Goal: Communication & Community: Answer question/provide support

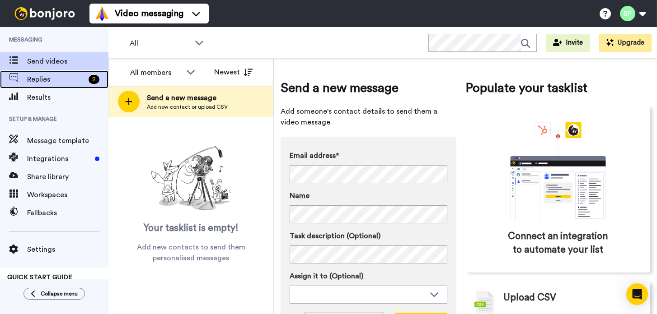
click at [42, 82] on span "Replies" at bounding box center [56, 79] width 58 height 11
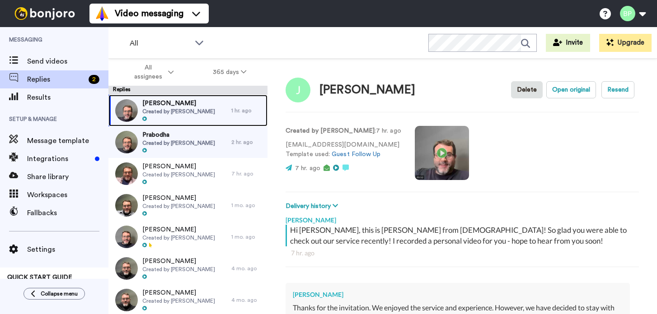
click at [184, 109] on span "Created by [PERSON_NAME]" at bounding box center [178, 111] width 73 height 7
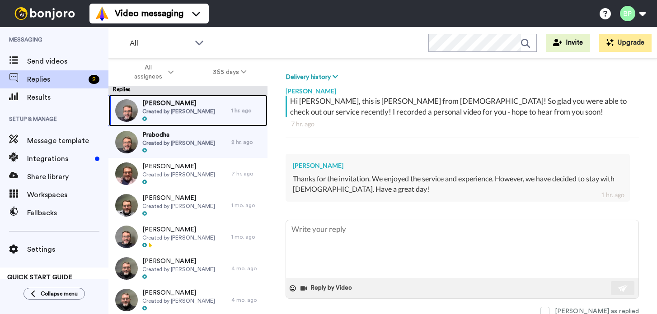
scroll to position [131, 0]
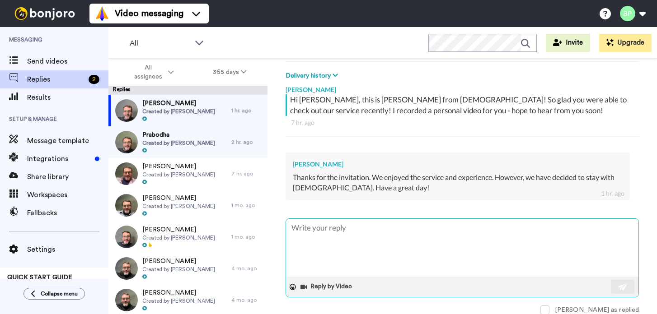
click at [384, 230] on textarea at bounding box center [462, 248] width 352 height 58
type textarea "x"
type textarea "N"
type textarea "x"
type textarea "No"
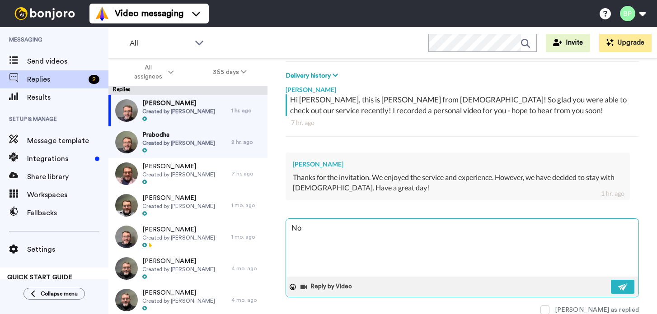
type textarea "x"
type textarea "No"
type textarea "x"
type textarea "No wo"
type textarea "x"
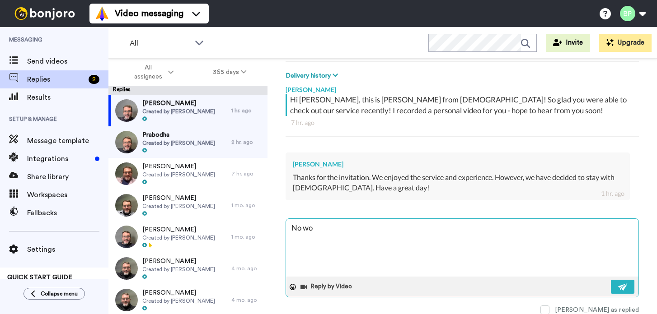
type textarea "No wor"
type textarea "x"
type textarea "No worr"
type textarea "x"
type textarea "No worre"
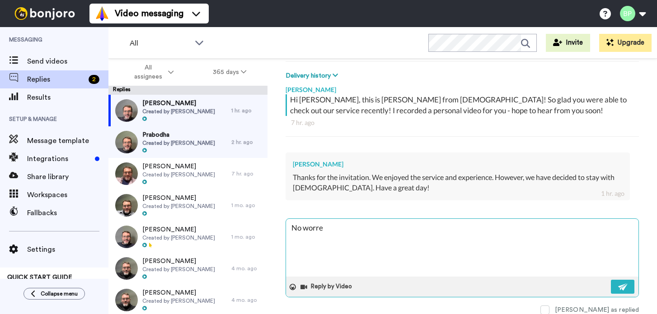
type textarea "x"
type textarea "No worrei"
type textarea "x"
type textarea "No worreie"
type textarea "x"
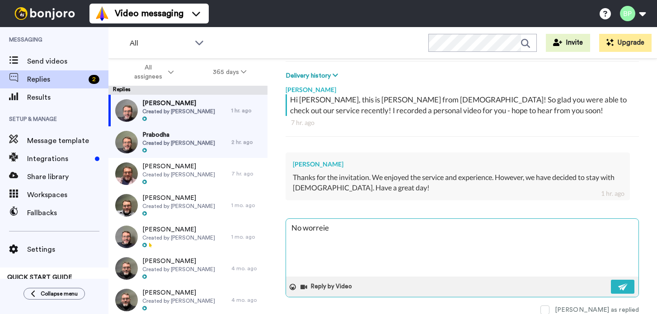
type textarea "No worrei"
type textarea "x"
type textarea "No worre"
type textarea "x"
type textarea "No worr"
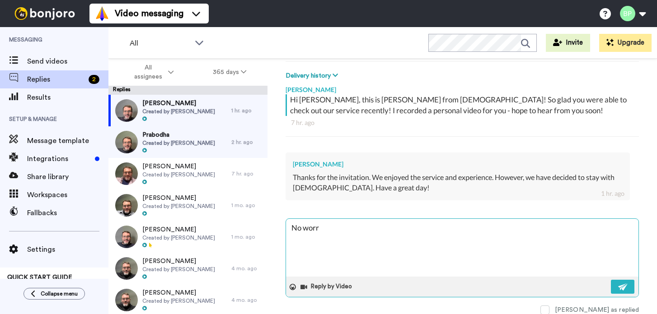
type textarea "x"
type textarea "No worri"
type textarea "x"
type textarea "No worrie"
type textarea "x"
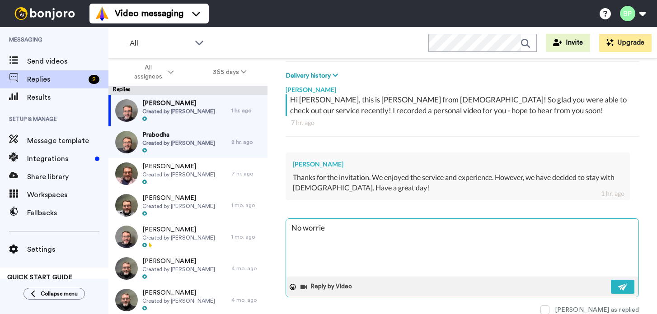
type textarea "No worries"
type textarea "x"
type textarea "No worries"
type textarea "x"
type textarea "No worries a"
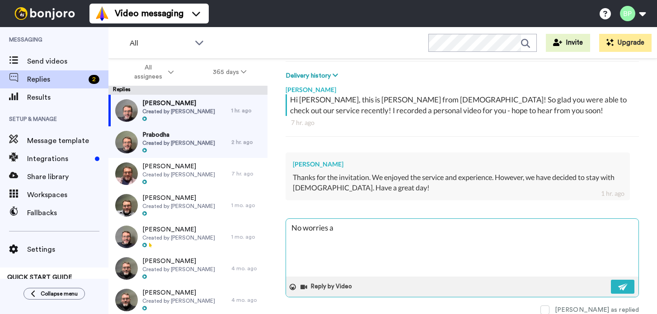
type textarea "x"
type textarea "No worries at"
type textarea "x"
type textarea "No worries at"
type textarea "x"
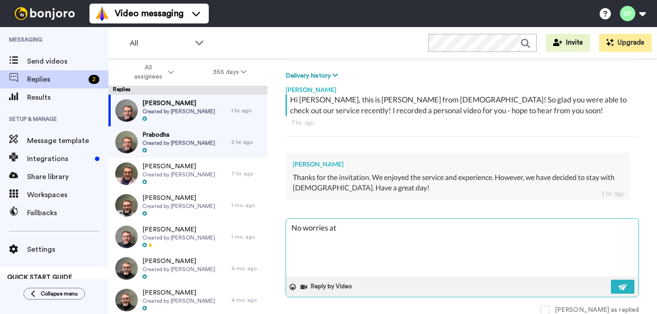
type textarea "No worries at a"
type textarea "x"
type textarea "No worries at al"
type textarea "x"
type textarea "No worries at all"
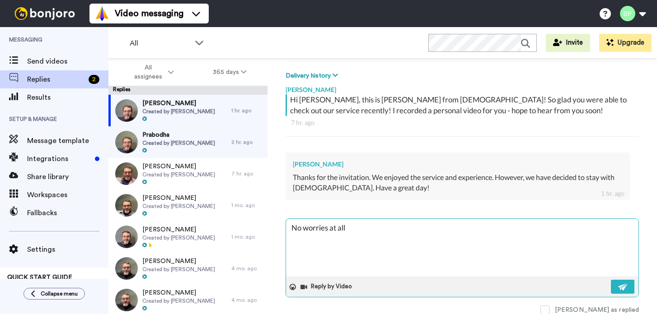
type textarea "x"
type textarea "No worries at all1"
type textarea "x"
type textarea "No worries at all"
type textarea "x"
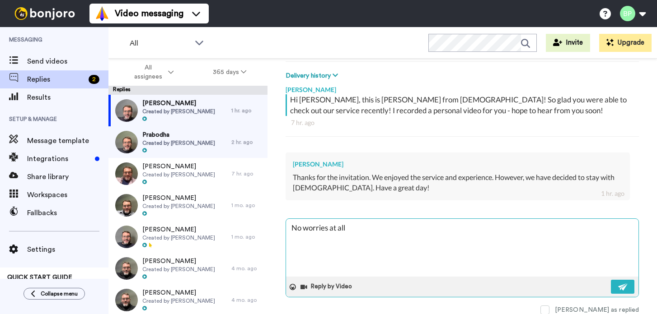
type textarea "No worries at all!"
type textarea "x"
type textarea "No worries at all!"
type textarea "x"
type textarea "No worries at all!"
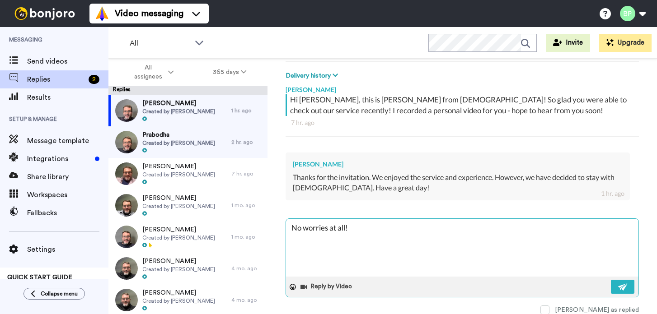
type textarea "x"
type textarea "No worries at all! C"
type textarea "x"
type textarea "No worries at all! Cr"
type textarea "x"
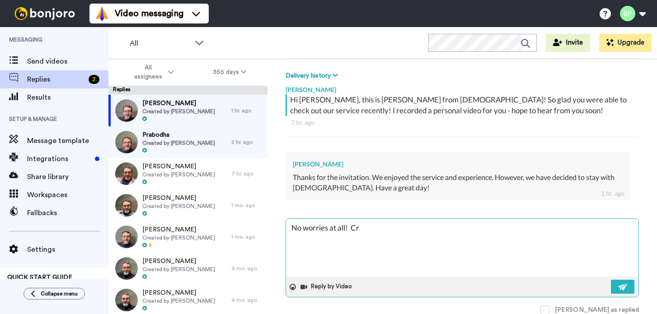
type textarea "No worries at all! Cro"
type textarea "x"
type textarea "No worries at all! Cros"
type textarea "x"
type textarea "No worries at all! Cross"
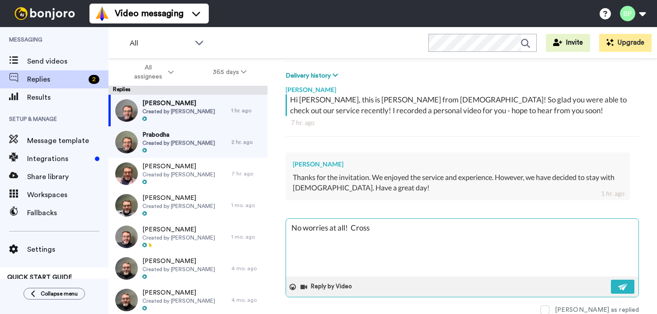
type textarea "x"
type textarea "No worries at all! Crossr"
type textarea "x"
type textarea "No worries at all! [GEOGRAPHIC_DATA]"
type textarea "x"
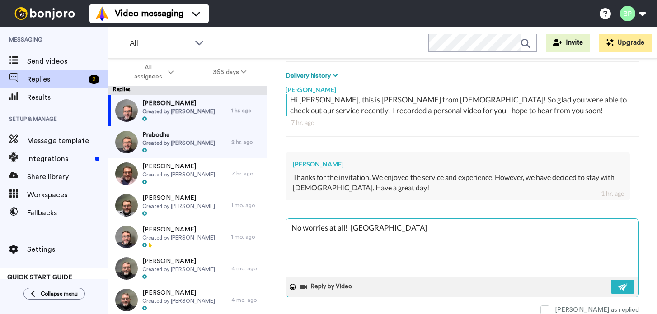
type textarea "No worries at all! Crossroad"
type textarea "x"
type textarea "No worries at all! [GEOGRAPHIC_DATA]"
type textarea "x"
type textarea "No worries at all! [GEOGRAPHIC_DATA]"
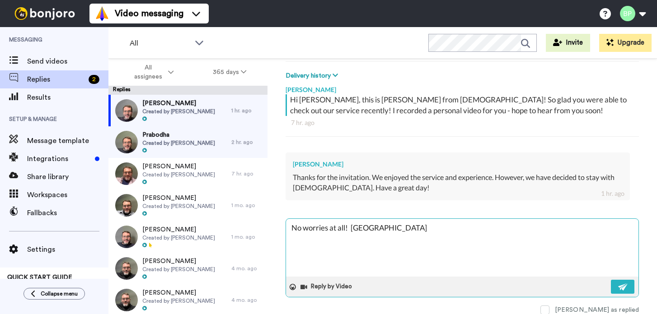
type textarea "x"
type textarea "No worries at all! Crossroads i"
type textarea "x"
type textarea "No worries at all! [GEOGRAPHIC_DATA] is"
type textarea "x"
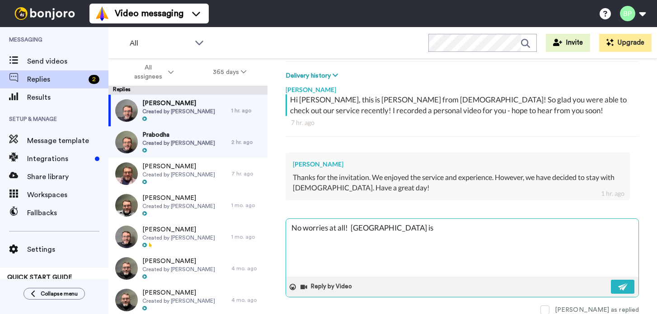
type textarea "No worries at all! [GEOGRAPHIC_DATA] is a"
type textarea "x"
type textarea "No worries at all! [GEOGRAPHIC_DATA] is a"
type textarea "x"
type textarea "No worries at all! Crossroads is a g"
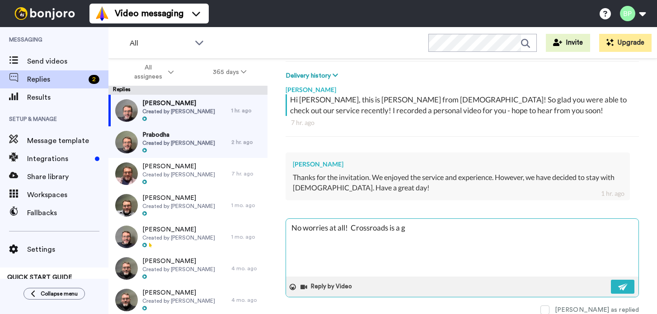
type textarea "x"
type textarea "No worries at all! [GEOGRAPHIC_DATA] is a gr"
type textarea "x"
type textarea "No worries at all! [GEOGRAPHIC_DATA] is a gre"
type textarea "x"
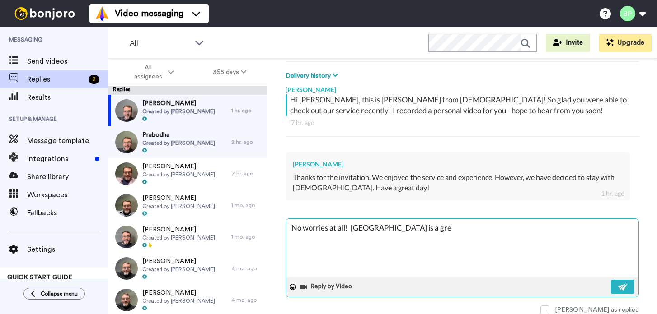
type textarea "No worries at all! [GEOGRAPHIC_DATA] is a grea"
type textarea "x"
type textarea "No worries at all! [GEOGRAPHIC_DATA] is a great"
type textarea "x"
type textarea "No worries at all! [GEOGRAPHIC_DATA] is a great"
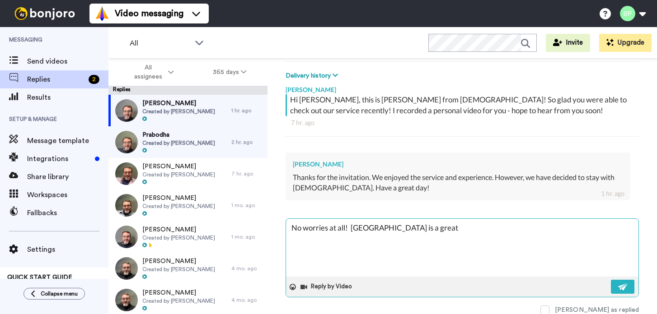
type textarea "x"
type textarea "No worries at all! Crossroads is a great c"
type textarea "x"
type textarea "No worries at all! [GEOGRAPHIC_DATA] is a great ch"
type textarea "x"
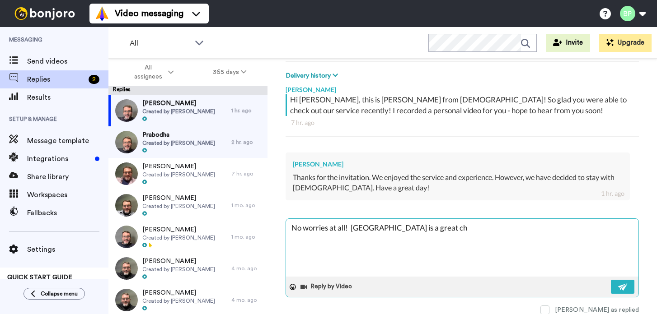
type textarea "No worries at all! Crossroads is a great chu"
type textarea "x"
type textarea "No worries at all! [GEOGRAPHIC_DATA] is a great chur"
type textarea "x"
type textarea "No worries at all! [GEOGRAPHIC_DATA] is a great churc"
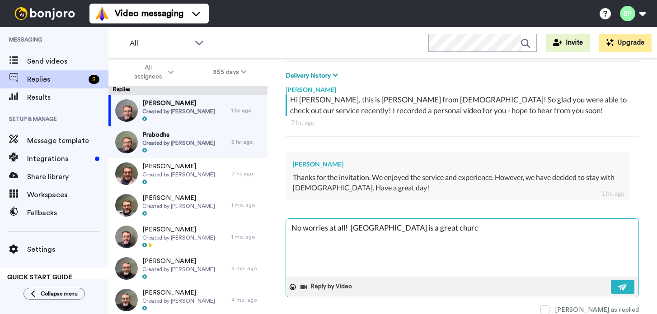
type textarea "x"
type textarea "No worries at all! [GEOGRAPHIC_DATA] is a [DEMOGRAPHIC_DATA]"
type textarea "x"
type textarea "No worries at all! Crossroads is a [DEMOGRAPHIC_DATA]!"
type textarea "x"
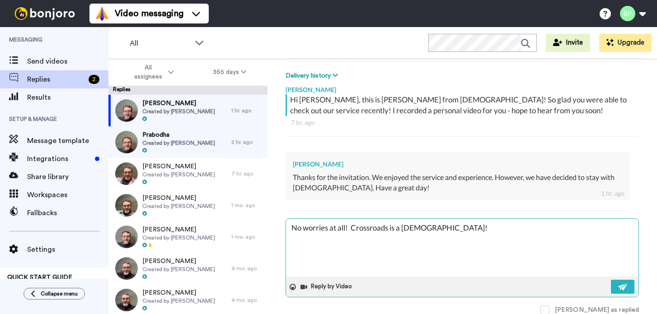
type textarea "No worries at all! Crossroads is a [DEMOGRAPHIC_DATA]!"
type textarea "x"
type textarea "No worries at all! Crossroads is a [DEMOGRAPHIC_DATA]!"
type textarea "x"
type textarea "No worries at all! Crossroads is a [DEMOGRAPHIC_DATA]! T"
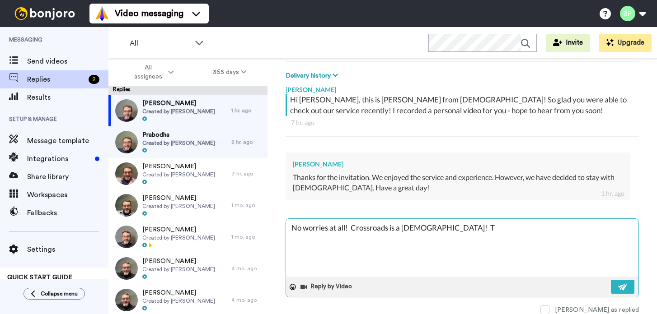
type textarea "x"
type textarea "No worries at all! Crossroads is a [DEMOGRAPHIC_DATA]! Th"
type textarea "x"
type textarea "No worries at all! Crossroads is a [DEMOGRAPHIC_DATA]! Than"
type textarea "x"
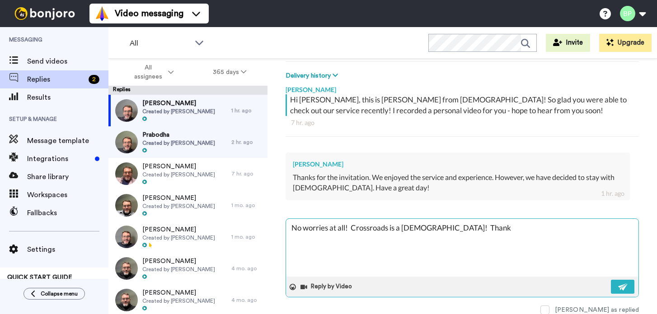
type textarea "No worries at all! Crossroads is a [DEMOGRAPHIC_DATA]! Thanks"
type textarea "x"
type textarea "No worries at all! Crossroads is a [DEMOGRAPHIC_DATA]! Thanks"
type textarea "x"
type textarea "No worries at all! Crossroads is a [DEMOGRAPHIC_DATA]! Thanks f"
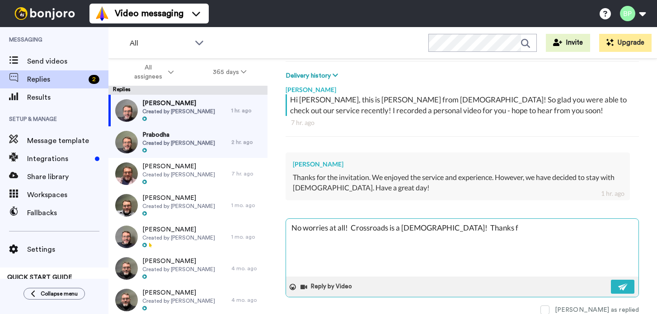
type textarea "x"
type textarea "No worries at all! Crossroads is a [DEMOGRAPHIC_DATA]! Thanks fo"
type textarea "x"
type textarea "No worries at all! Crossroads is a [DEMOGRAPHIC_DATA]! Thanks for"
type textarea "x"
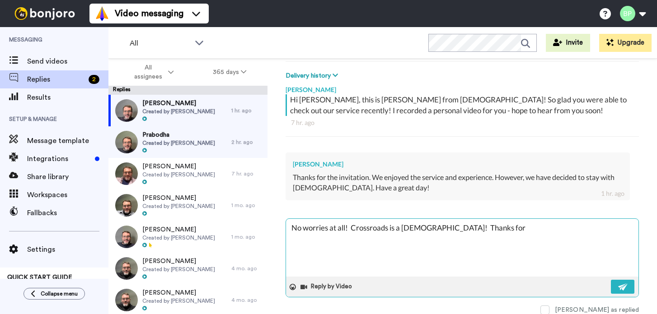
type textarea "No worries at all! Crossroads is a [DEMOGRAPHIC_DATA]! Thanks for"
type textarea "x"
type textarea "No worries at all! Crossroads is a [DEMOGRAPHIC_DATA]! Thanks for v"
type textarea "x"
type textarea "No worries at all! Crossroads is a [DEMOGRAPHIC_DATA]! Thanks for vi"
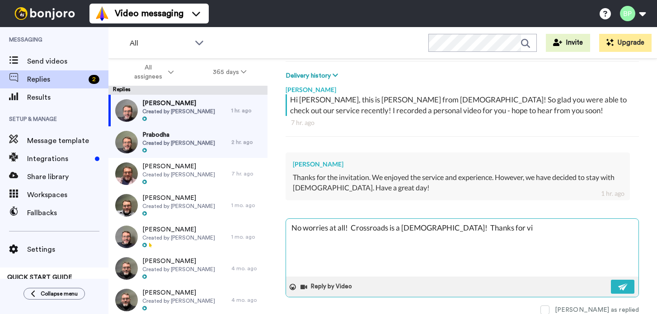
type textarea "x"
type textarea "No worries at all! Crossroads is a [DEMOGRAPHIC_DATA]! Thanks for vis"
type textarea "x"
type textarea "No worries at all! Crossroads is a [DEMOGRAPHIC_DATA]! Thanks for vist"
type textarea "x"
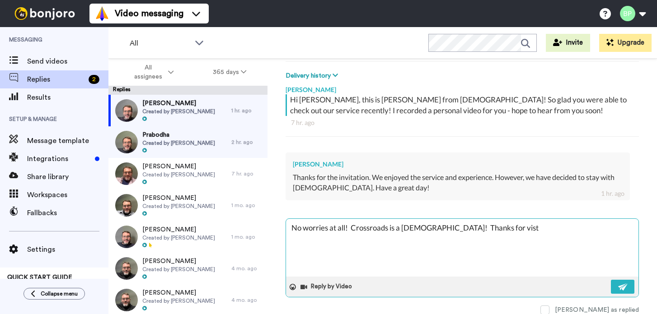
type textarea "No worries at all! Crossroads is a [DEMOGRAPHIC_DATA]! Thanks for visti"
type textarea "x"
type textarea "No worries at all! Crossroads is a [DEMOGRAPHIC_DATA]! Thanks for vist"
type textarea "x"
type textarea "No worries at all! Crossroads is a [DEMOGRAPHIC_DATA]! Thanks for vis"
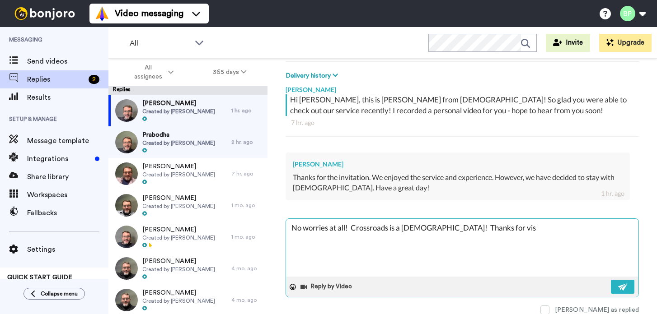
type textarea "x"
type textarea "No worries at all! Crossroads is a [DEMOGRAPHIC_DATA]! Thanks for visit"
type textarea "x"
type textarea "No worries at all! Crossroads is a [DEMOGRAPHIC_DATA]! Thanks for visiti"
type textarea "x"
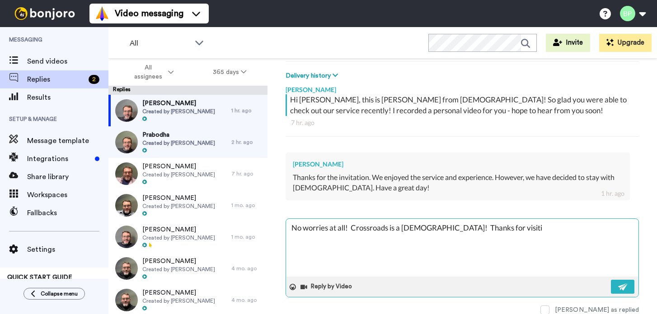
type textarea "No worries at all! Crossroads is a [DEMOGRAPHIC_DATA]! Thanks for visitin"
type textarea "x"
type textarea "No worries at all! Crossroads is a [DEMOGRAPHIC_DATA]! Thanks for visiting"
type textarea "x"
type textarea "No worries at all! Crossroads is a [DEMOGRAPHIC_DATA]! Thanks for visiting"
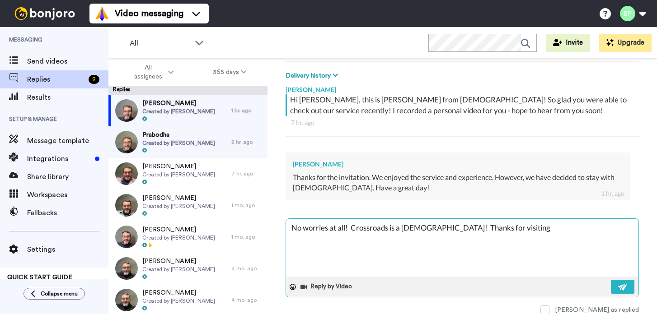
type textarea "x"
type textarea "No worries at all! Crossroads is a [DEMOGRAPHIC_DATA]! Thanks for visiting h"
type textarea "x"
type textarea "No worries at all! Crossroads is a [DEMOGRAPHIC_DATA]! Thanks for visiting"
type textarea "x"
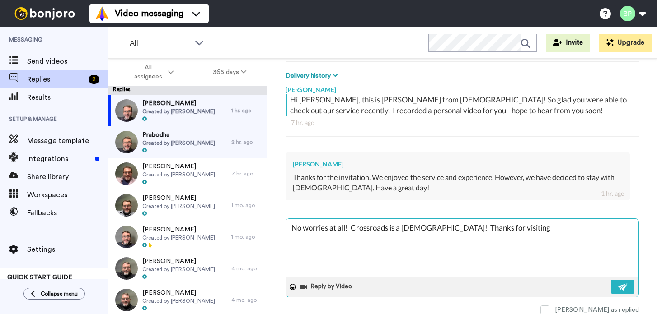
type textarea "No worries at all! Crossroads is a [DEMOGRAPHIC_DATA]! Thanks for visiting"
type textarea "x"
type textarea "No worries at all! Crossroads is a [DEMOGRAPHIC_DATA]! Thanks for visiting"
type textarea "x"
type textarea "No worries at all! Crossroads is a [DEMOGRAPHIC_DATA]! Thanks for visiting a"
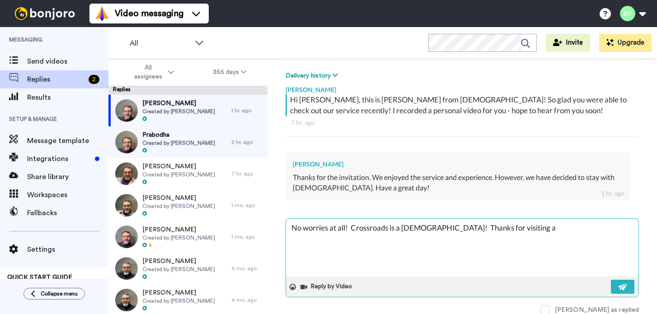
type textarea "x"
type textarea "No worries at all! Crossroads is a [DEMOGRAPHIC_DATA]! Thanks for visiting"
type textarea "x"
type textarea "No worries at all! Crossroads is a [DEMOGRAPHIC_DATA]! Thanks for visiting"
type textarea "x"
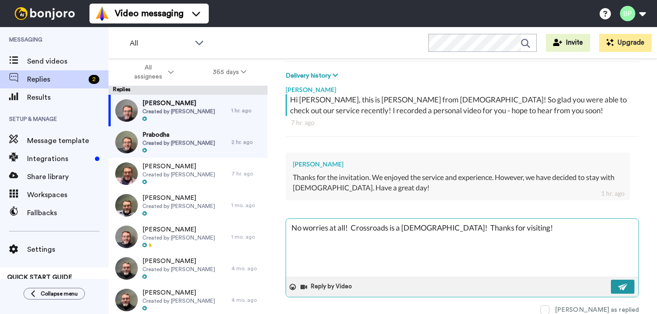
type textarea "No worries at all! Crossroads is a [DEMOGRAPHIC_DATA]! Thanks for visiting!"
click at [623, 287] on img at bounding box center [623, 287] width 10 height 7
type textarea "x"
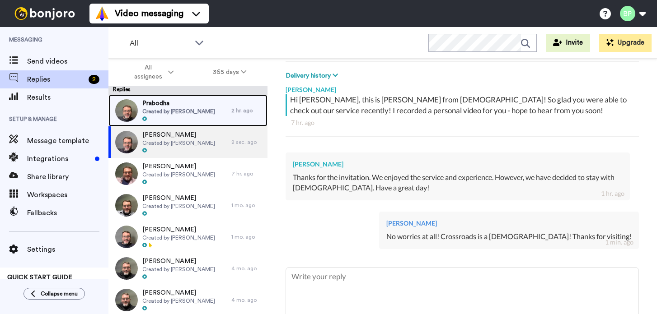
click at [197, 120] on div at bounding box center [178, 119] width 73 height 6
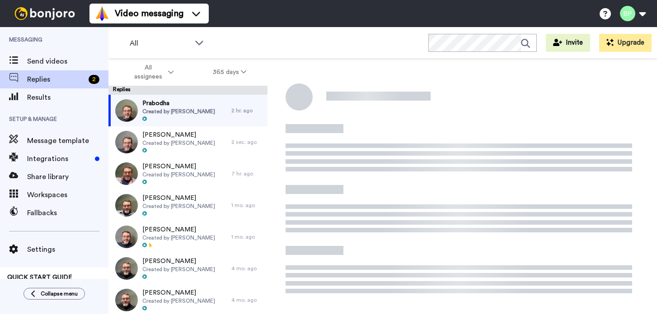
type textarea "x"
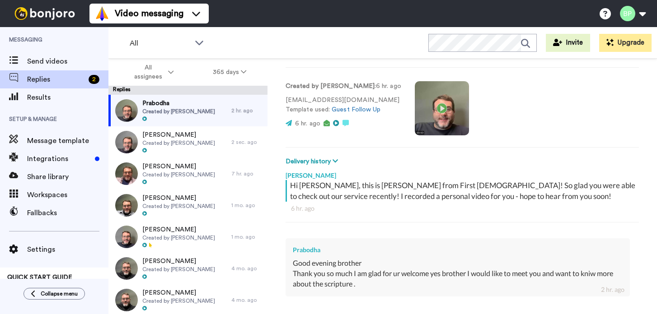
scroll to position [141, 0]
